Goal: Complete application form

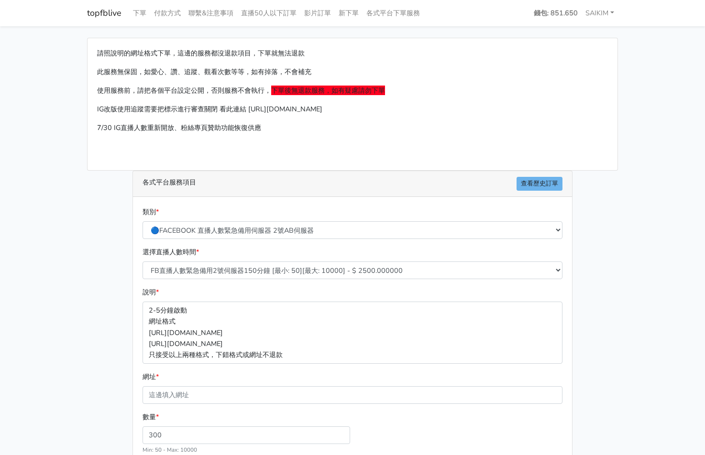
select select "576"
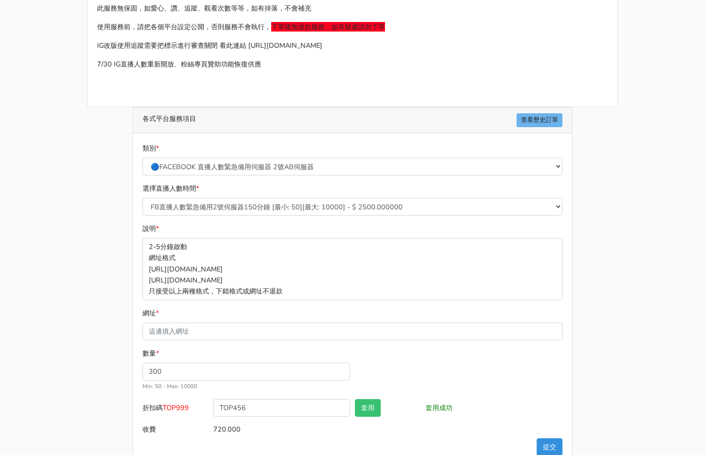
click at [211, 342] on form "類別 * 🔵FACEBOOK 直播人數緊急備用伺服器 2號AB伺服器 🔵FACEBOOK 網軍專用貼文留言 安全保密 🔵9/30 FACEBOOK 直播人數緩…" at bounding box center [353, 291] width 420 height 296
click at [211, 340] on input "網址 *" at bounding box center [353, 332] width 420 height 18
paste input "[URL][DOMAIN_NAME]"
type input "[URL][DOMAIN_NAME]"
click at [373, 413] on button "套用" at bounding box center [368, 408] width 26 height 18
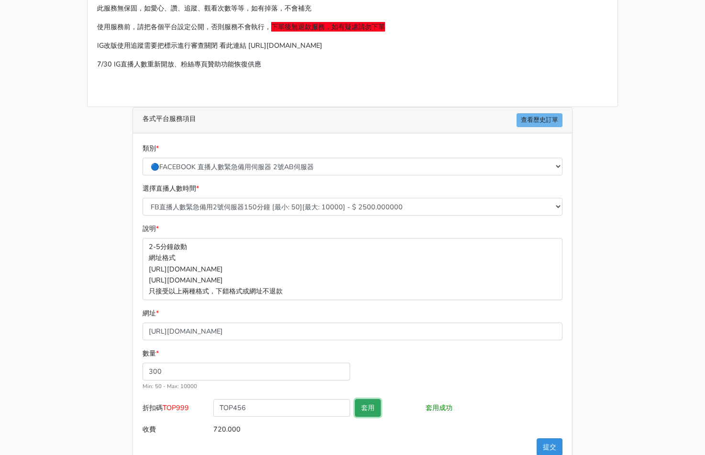
click at [377, 406] on button "套用" at bounding box center [368, 408] width 26 height 18
click at [543, 445] on button "提交" at bounding box center [550, 448] width 26 height 18
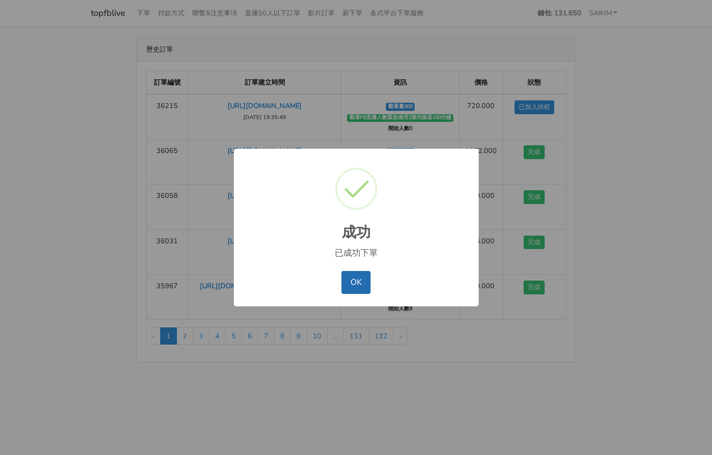
click at [359, 287] on button "OK" at bounding box center [355, 282] width 29 height 23
